Goal: Information Seeking & Learning: Learn about a topic

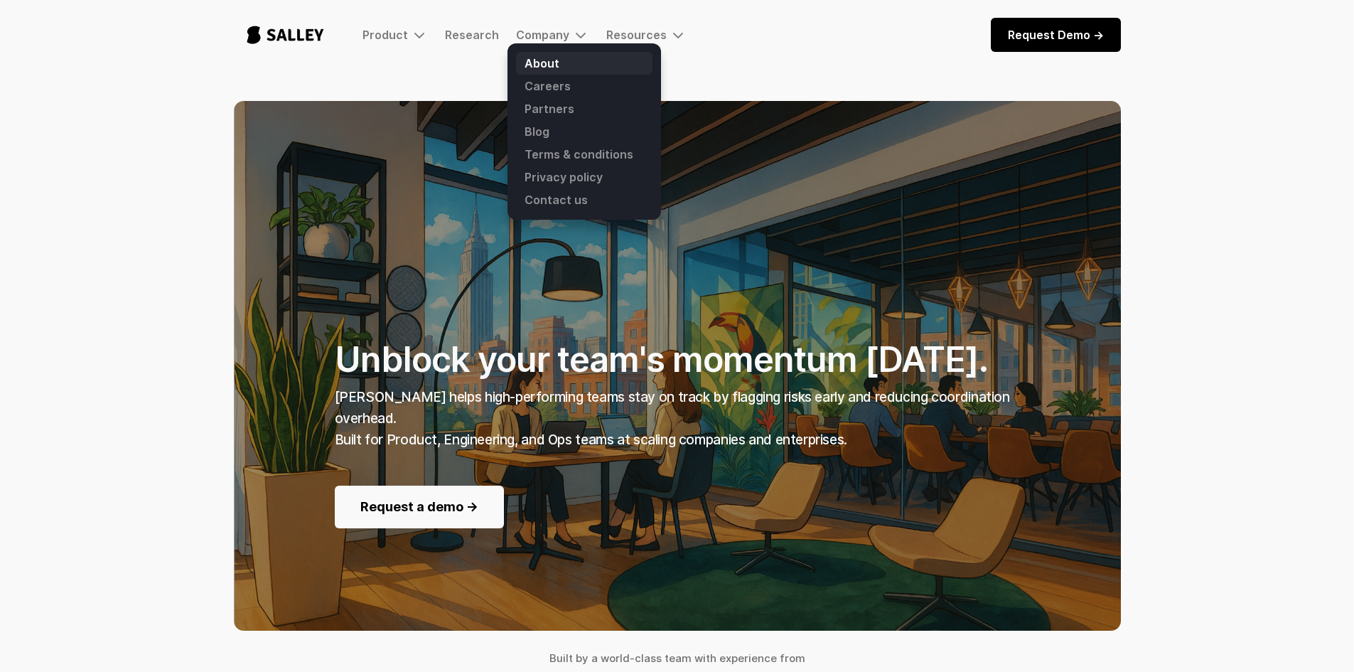
click at [547, 66] on link "About" at bounding box center [584, 63] width 136 height 23
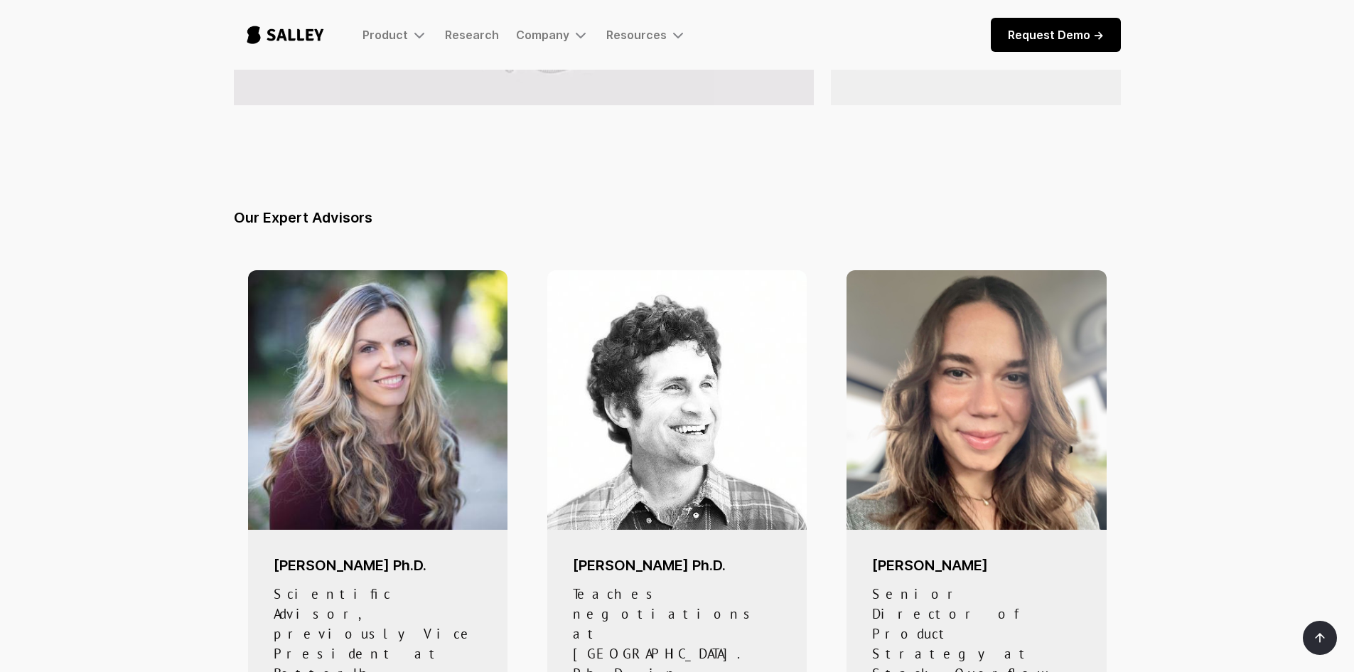
scroll to position [640, 0]
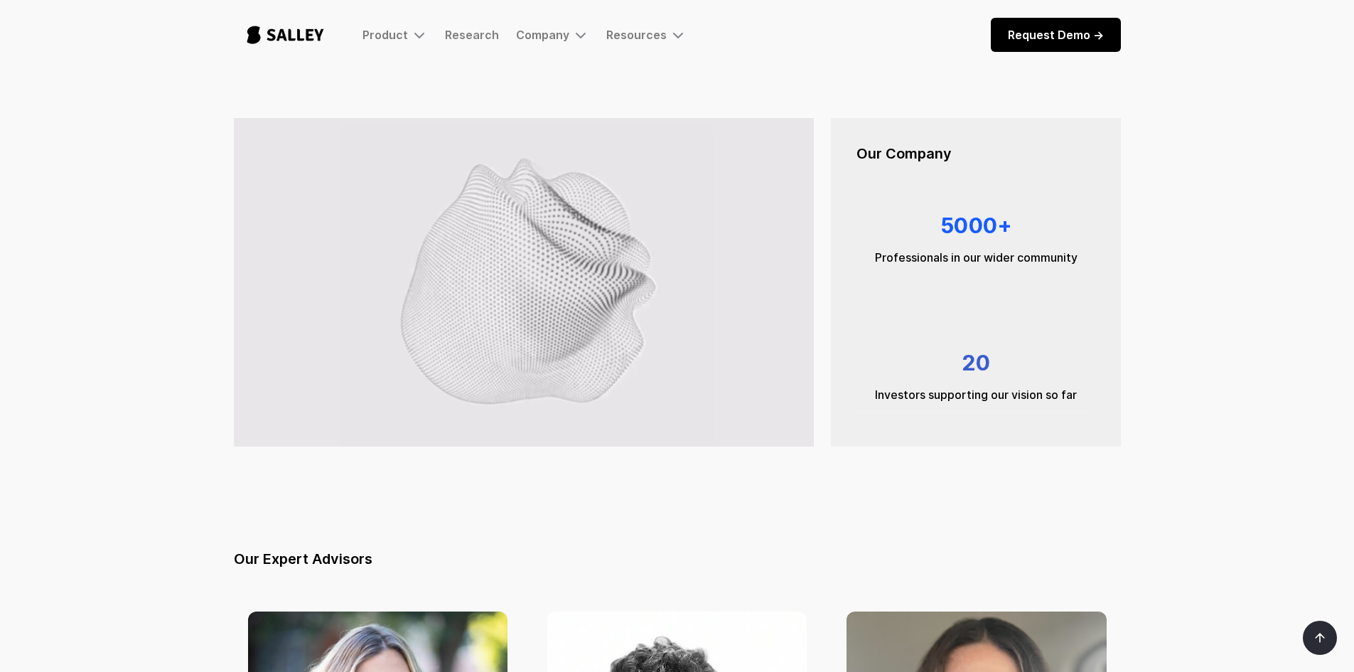
scroll to position [498, 0]
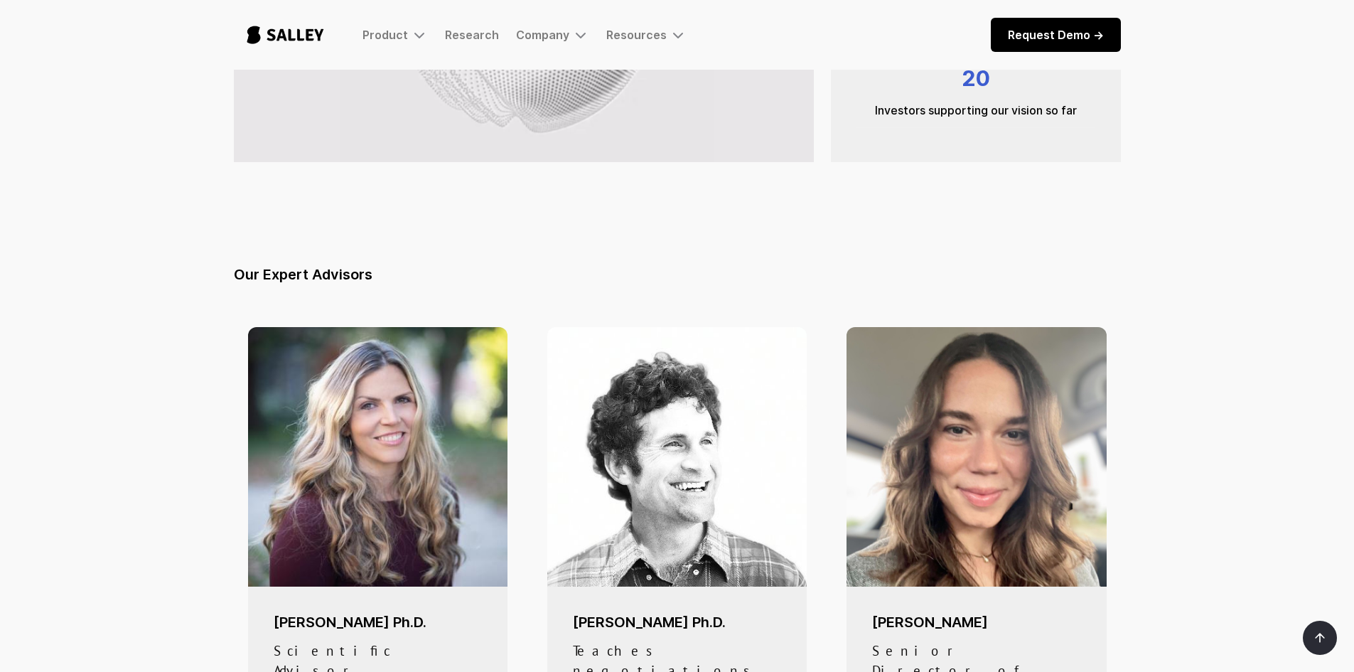
drag, startPoint x: 441, startPoint y: 621, endPoint x: 272, endPoint y: 612, distance: 170.1
copy h5 "[PERSON_NAME] Ph.D."
